Goal: Information Seeking & Learning: Learn about a topic

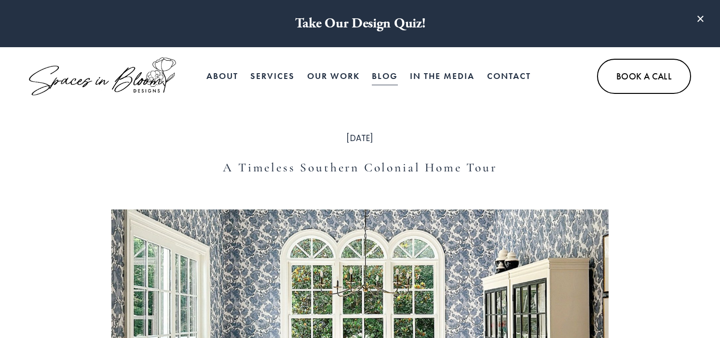
click at [380, 78] on link "Blog" at bounding box center [385, 76] width 26 height 19
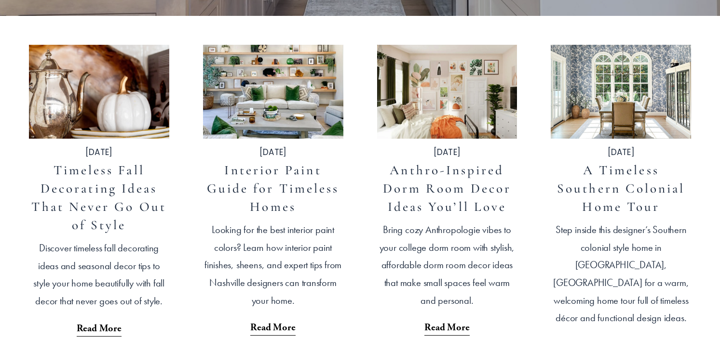
scroll to position [324, 0]
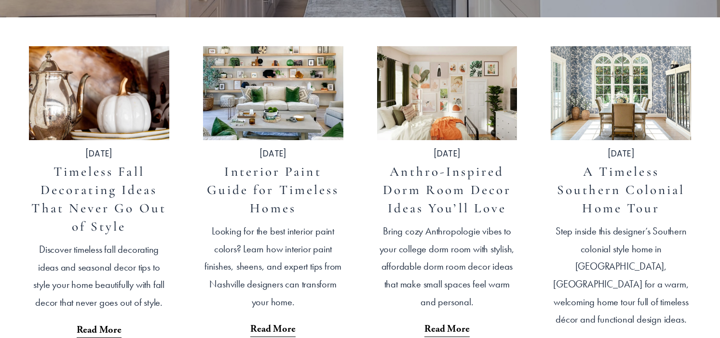
click at [121, 192] on link "Timeless Fall Decorating Ideas That Never Go Out of Style" at bounding box center [98, 199] width 134 height 71
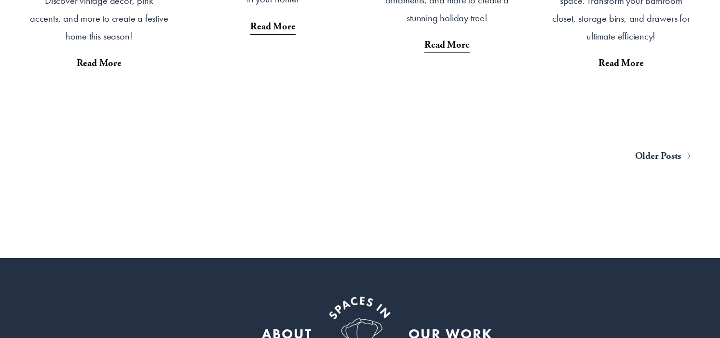
scroll to position [1976, 0]
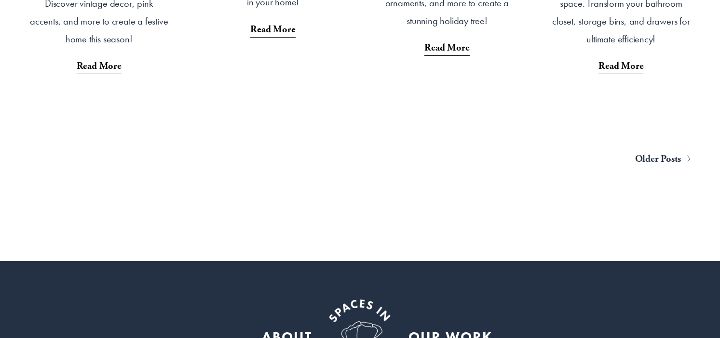
click at [658, 155] on span "Older Posts" at bounding box center [658, 159] width 46 height 18
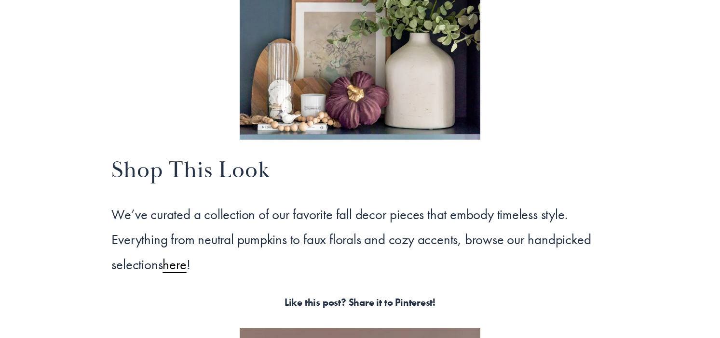
scroll to position [8558, 0]
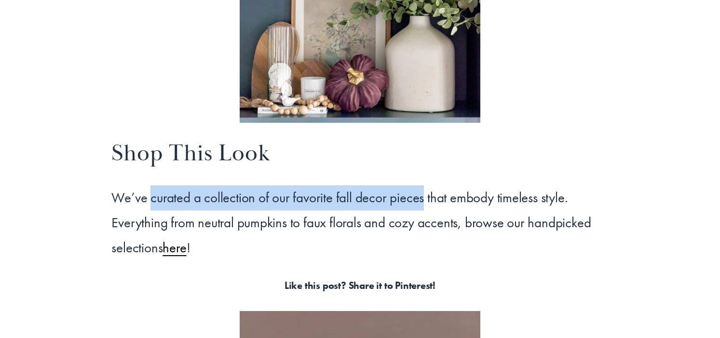
drag, startPoint x: 421, startPoint y: 192, endPoint x: 150, endPoint y: 191, distance: 271.4
click at [150, 191] on p "We’ve curated a collection of our favorite fall decor pieces that embody timele…" at bounding box center [359, 223] width 497 height 75
copy p "curated a collection of our favorite fall decor pieces"
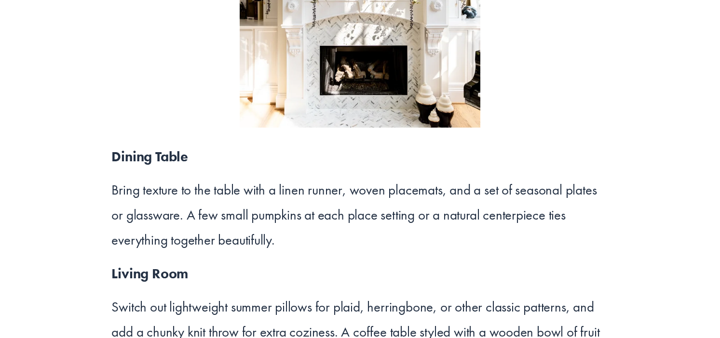
scroll to position [7226, 0]
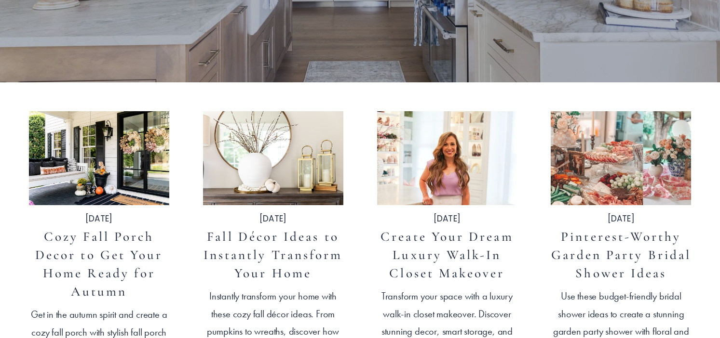
scroll to position [276, 0]
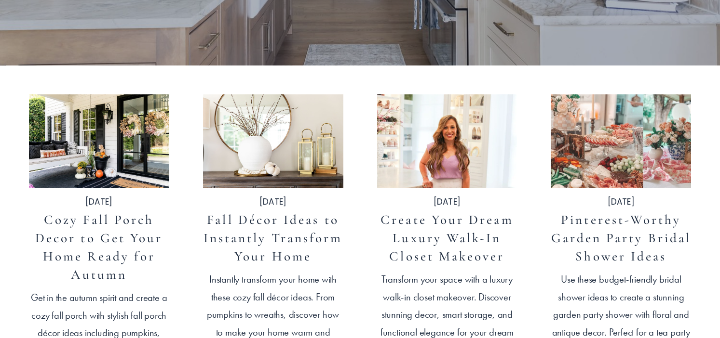
click at [411, 238] on link "Create Your Dream Luxury Walk-In Closet Makeover" at bounding box center [446, 238] width 133 height 53
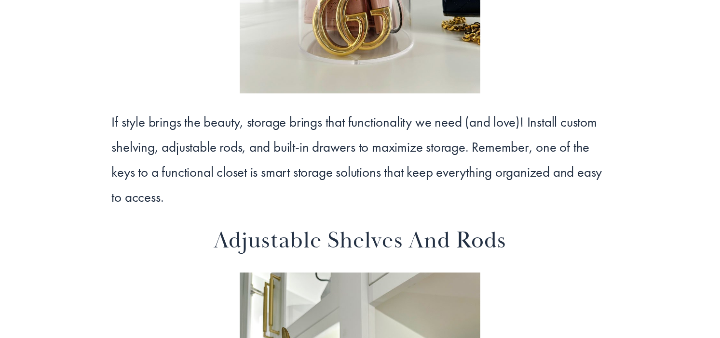
scroll to position [2063, 0]
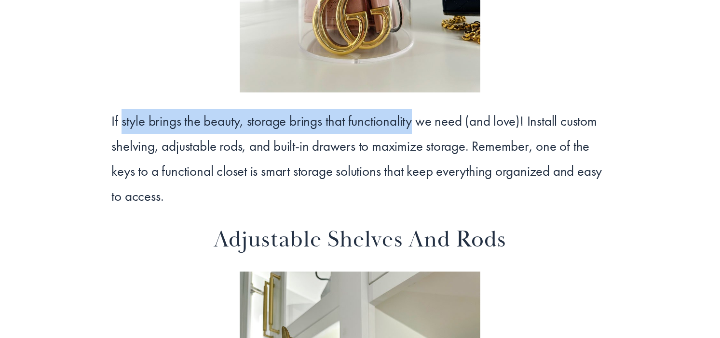
drag, startPoint x: 411, startPoint y: 100, endPoint x: 123, endPoint y: 102, distance: 287.8
click at [123, 109] on p "If style brings the beauty, storage brings that functionality we need (and love…" at bounding box center [359, 159] width 497 height 100
copy p "style brings the beauty, storage brings that functionality"
